Goal: Find specific page/section: Find specific page/section

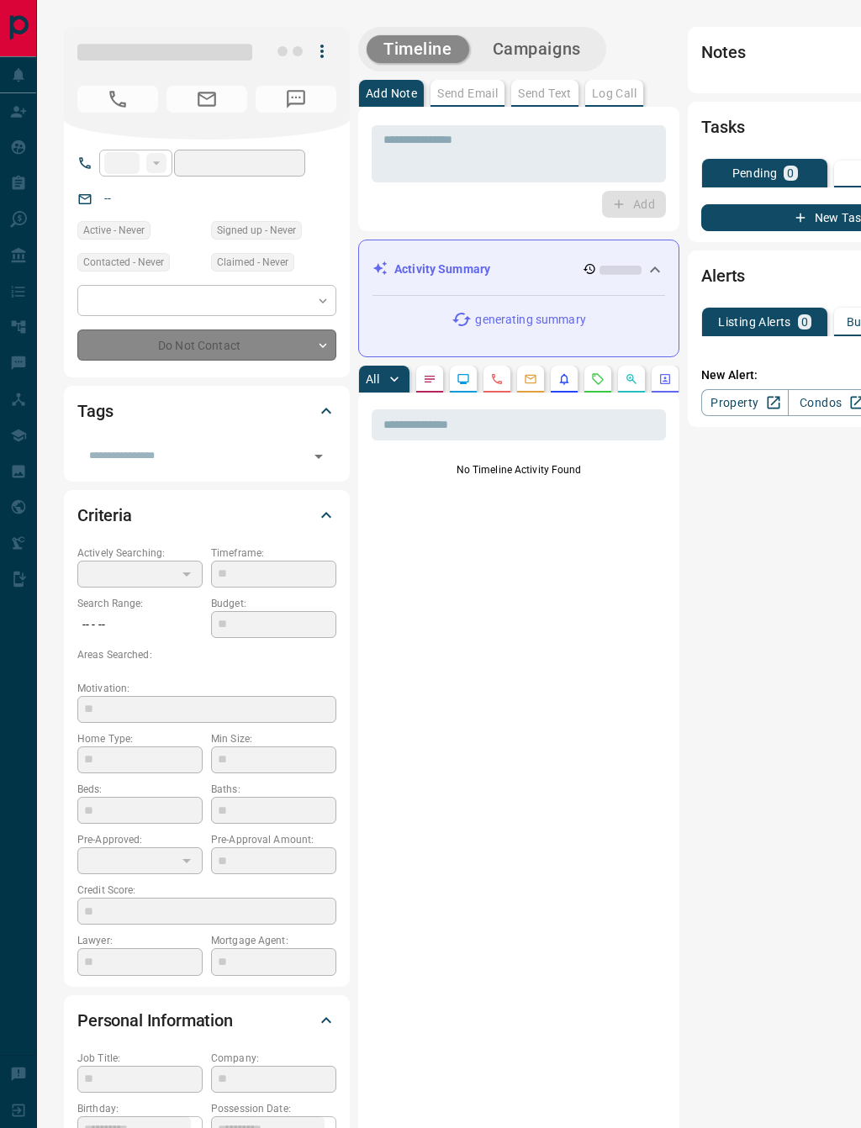
type input "**"
type input "**********"
type input "*"
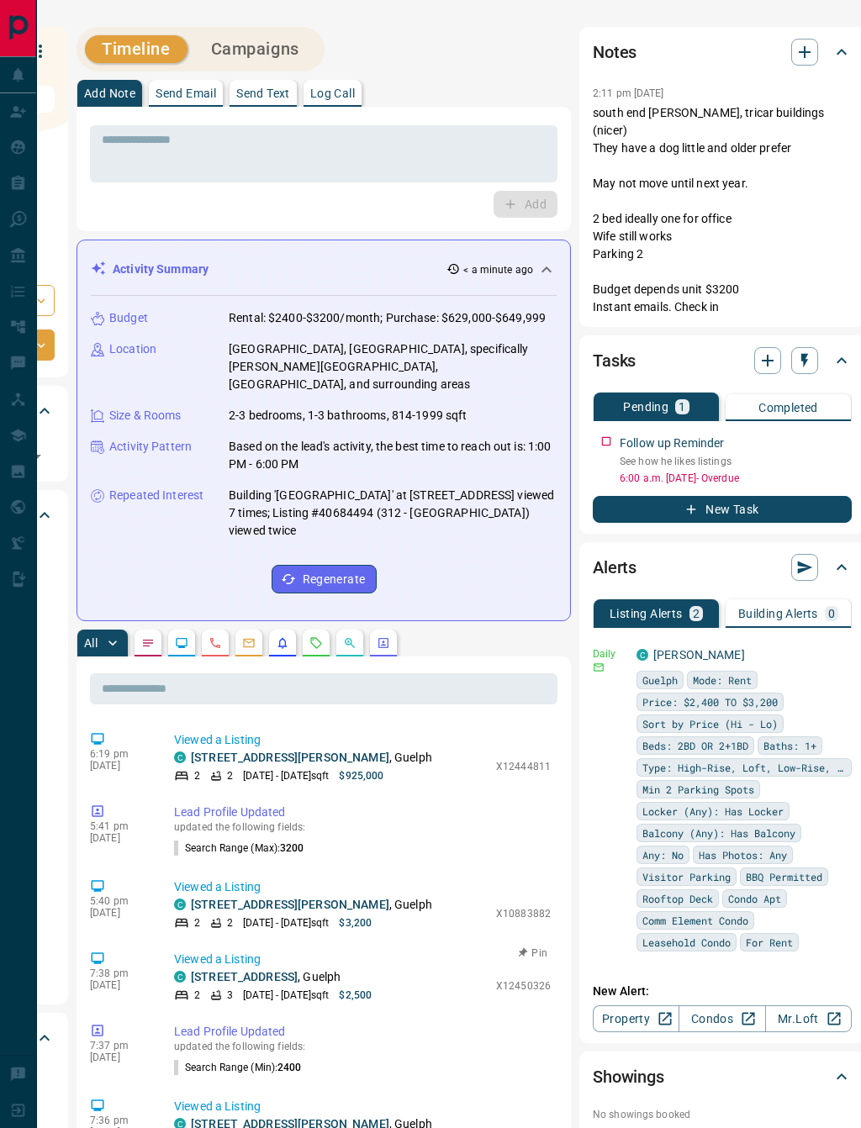
scroll to position [0, 298]
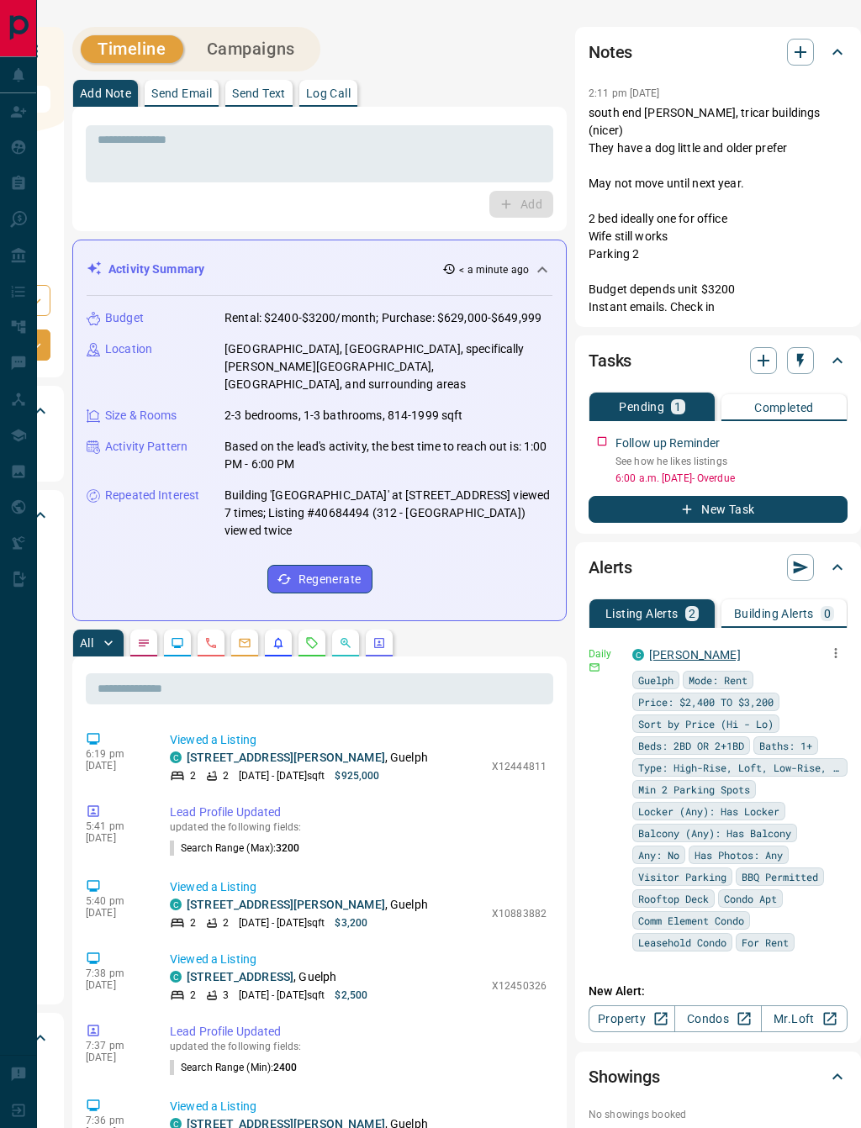
click at [683, 655] on link "[PERSON_NAME]" at bounding box center [695, 654] width 92 height 13
click at [248, 750] on link "[STREET_ADDRESS][PERSON_NAME]" at bounding box center [286, 756] width 198 height 13
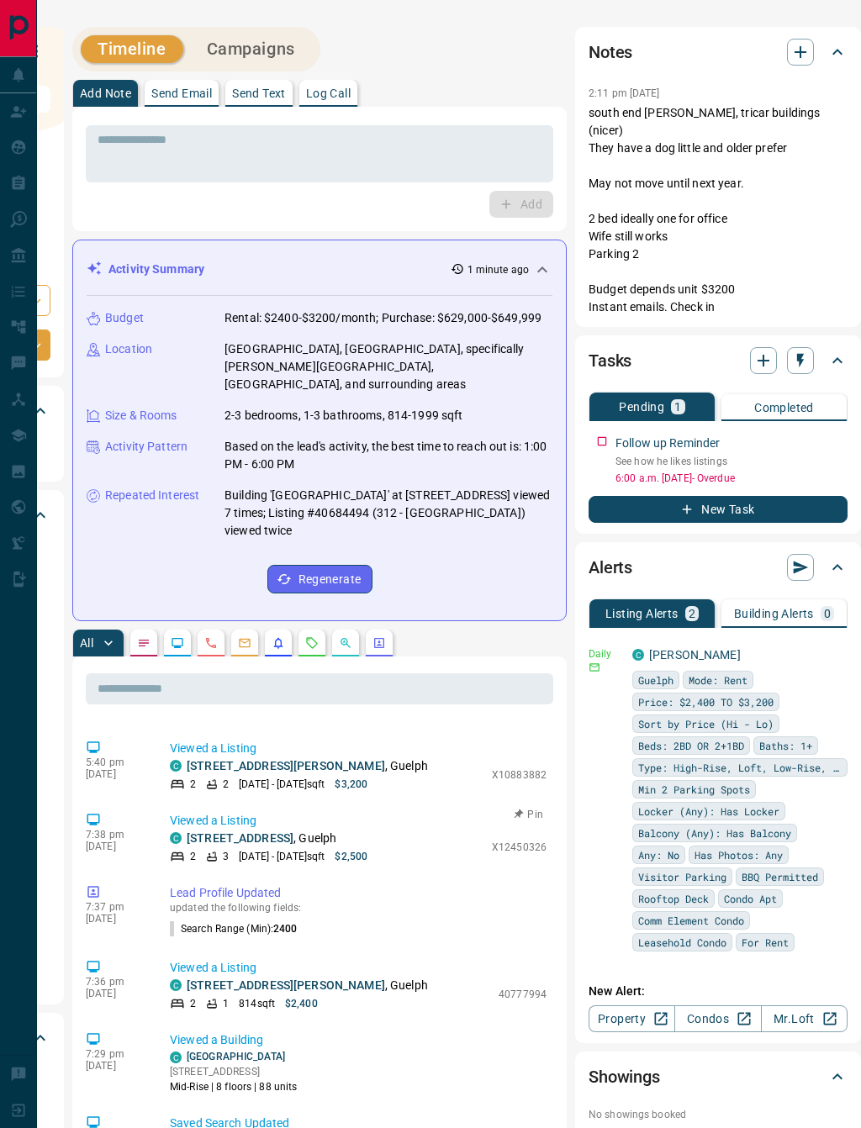
scroll to position [140, 0]
click at [195, 830] on link "[STREET_ADDRESS]" at bounding box center [240, 836] width 107 height 13
click at [840, 652] on icon "button" at bounding box center [835, 652] width 15 height 15
click at [818, 718] on link "Edit" at bounding box center [804, 711] width 37 height 16
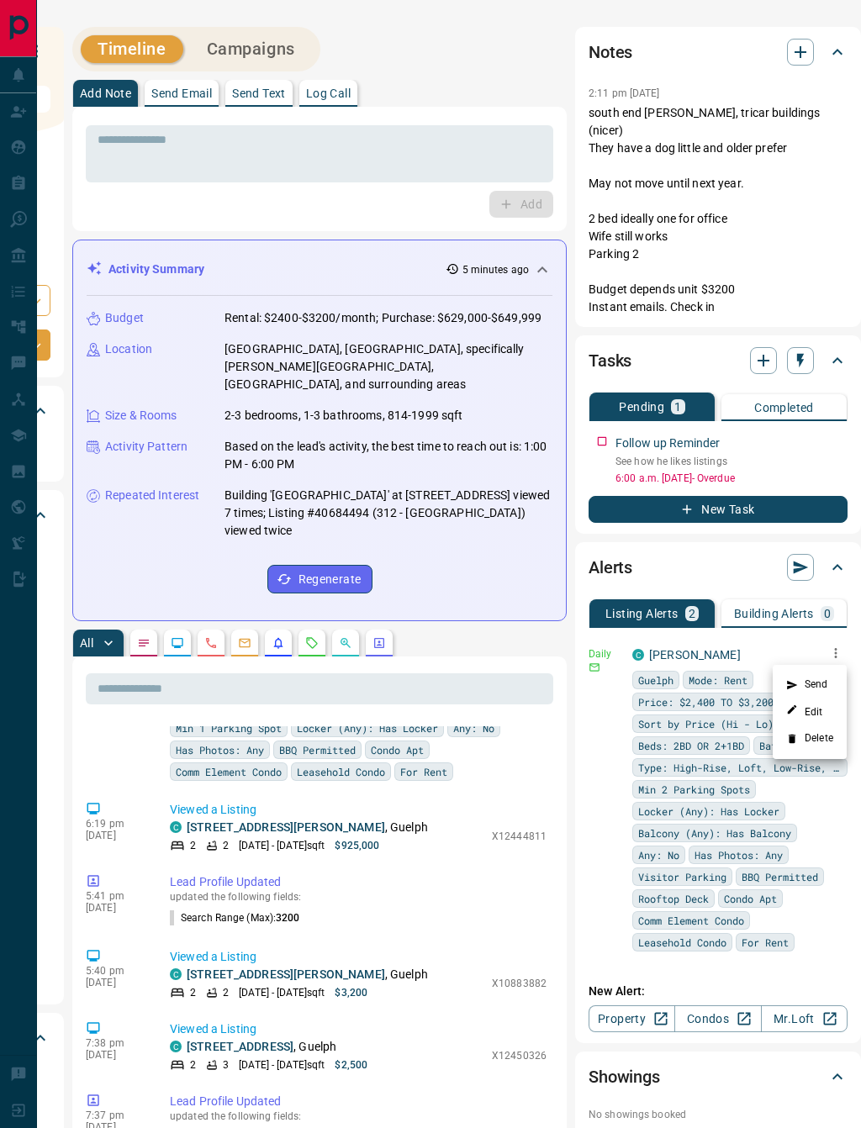
click at [437, 47] on div at bounding box center [430, 564] width 861 height 1128
click at [23, 188] on icon at bounding box center [19, 183] width 13 height 14
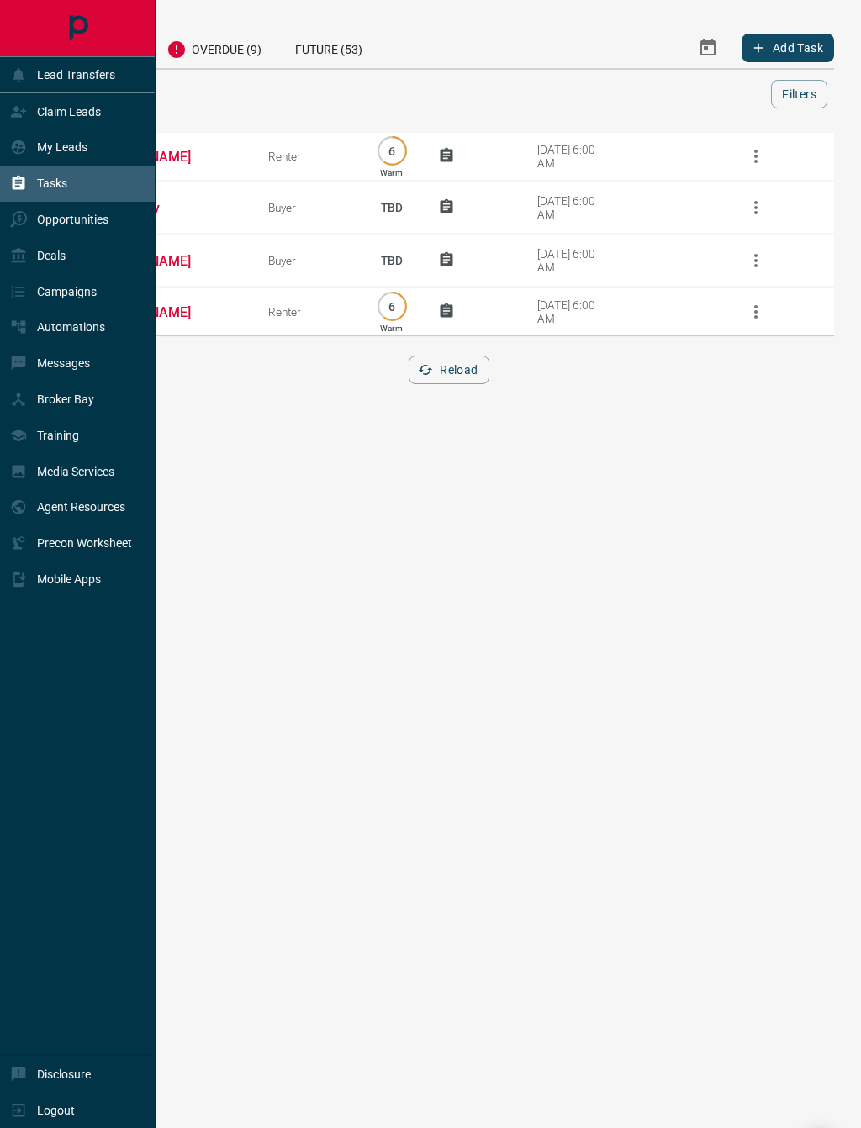
click at [365, 492] on html "Lead Transfers Claim Leads My Leads Tasks Opportunities Deals Campaigns Automat…" at bounding box center [430, 564] width 861 height 1128
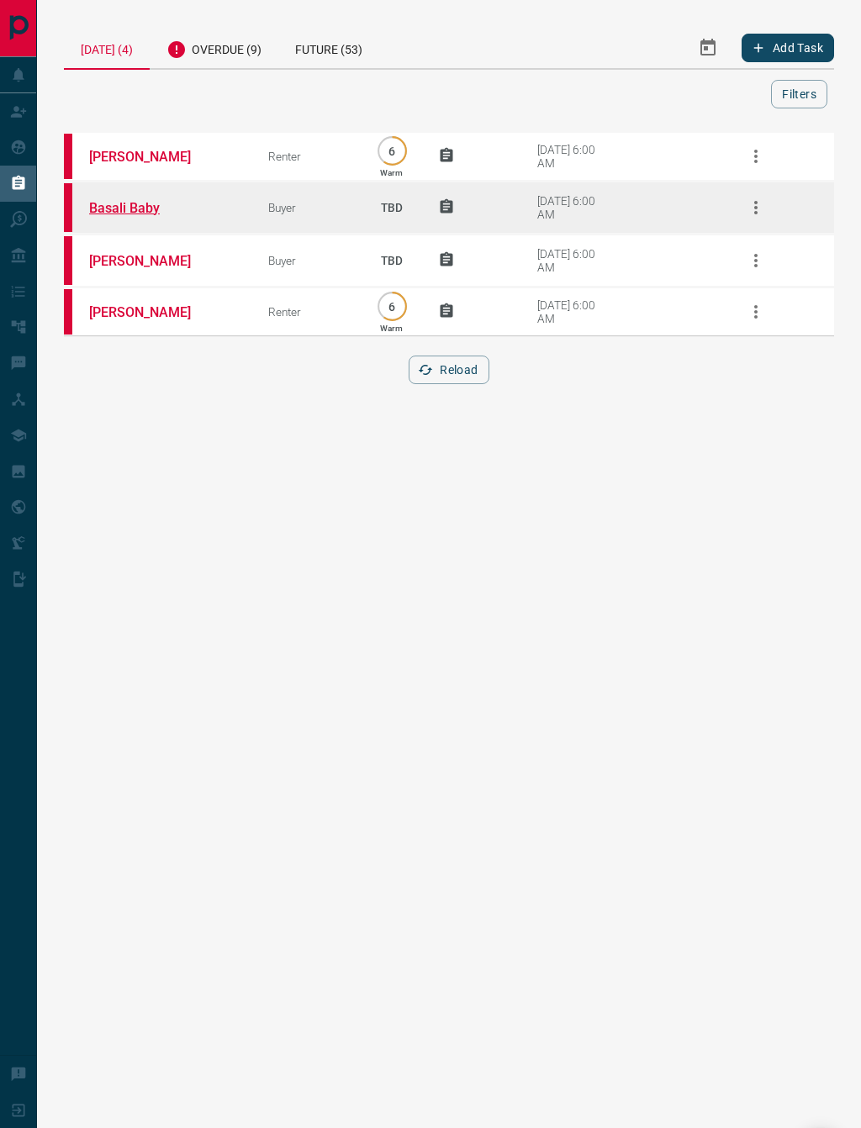
click at [138, 213] on link "Basali Baby" at bounding box center [152, 208] width 126 height 16
